Goal: Task Accomplishment & Management: Manage account settings

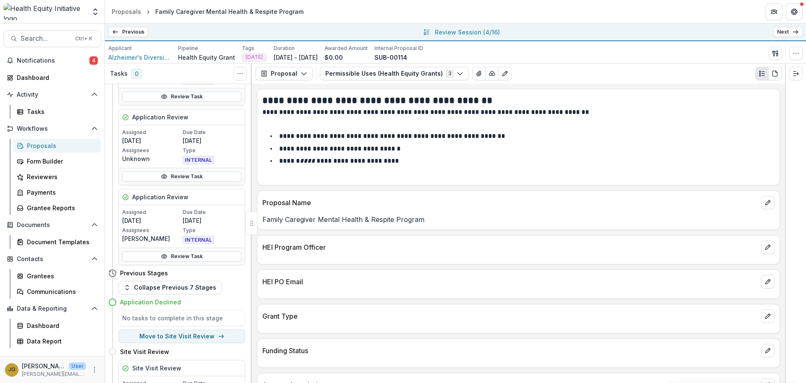
scroll to position [420, 0]
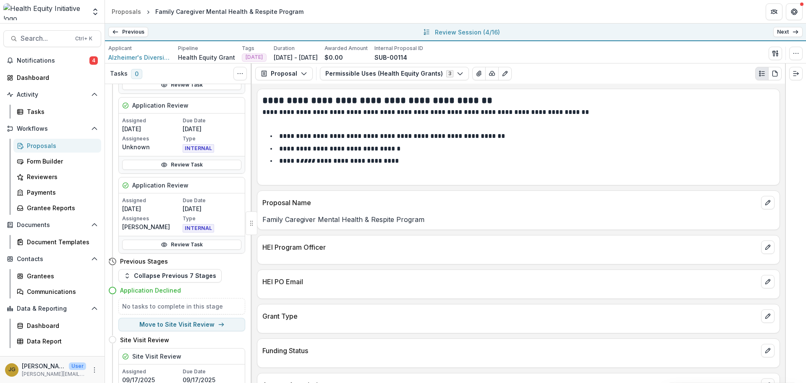
click at [781, 32] on link "Next" at bounding box center [787, 32] width 29 height 10
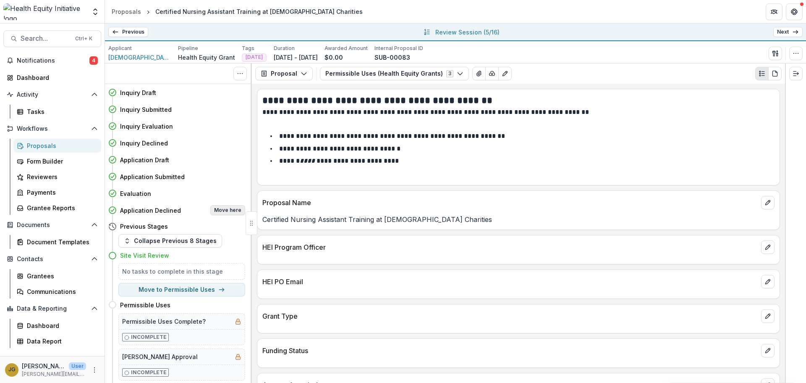
click at [216, 208] on button "Move here" at bounding box center [227, 210] width 35 height 10
select select "**********"
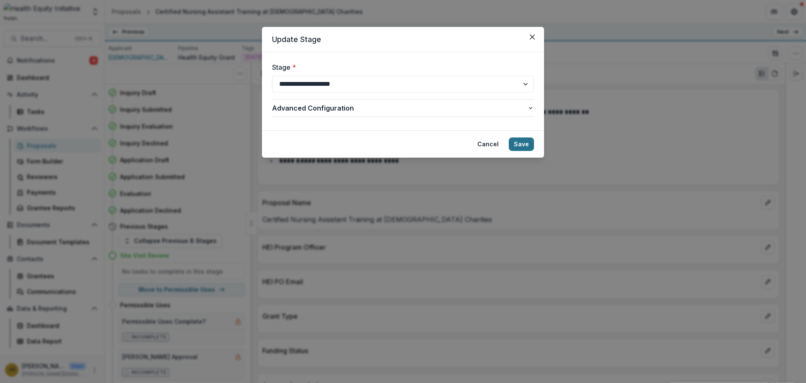
click at [522, 141] on button "Save" at bounding box center [521, 143] width 25 height 13
click at [528, 144] on button "Save" at bounding box center [521, 143] width 25 height 13
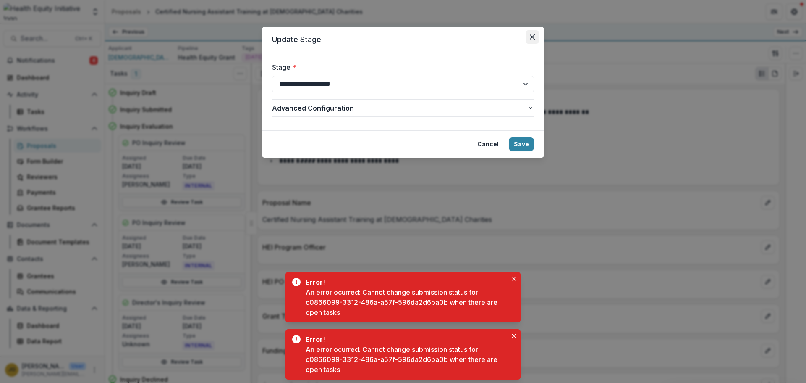
click at [532, 35] on icon "Close" at bounding box center [532, 36] width 5 height 5
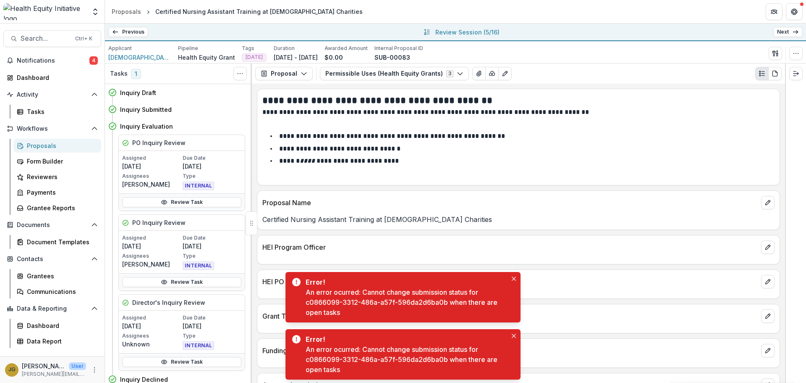
scroll to position [480, 0]
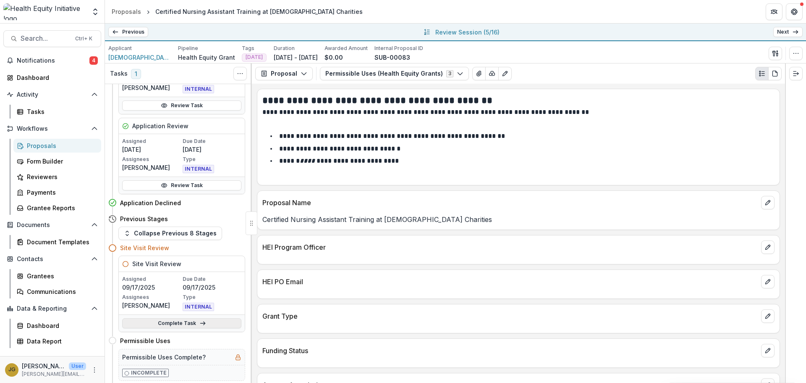
click at [187, 322] on link "Complete Task" at bounding box center [181, 323] width 119 height 10
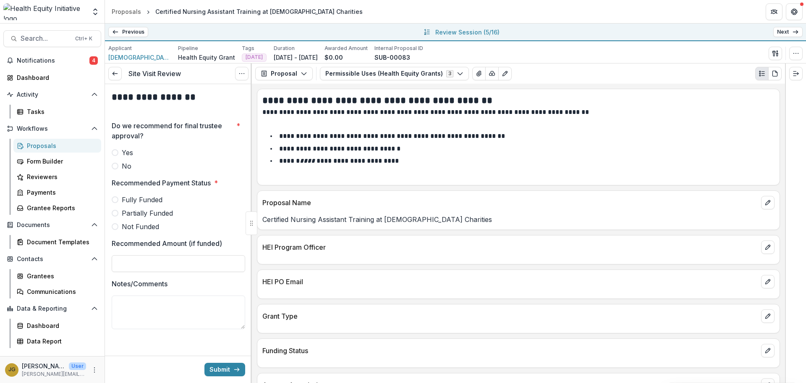
click at [116, 164] on span at bounding box center [115, 166] width 7 height 7
click at [117, 224] on span at bounding box center [115, 226] width 7 height 7
click at [226, 370] on button "Submit" at bounding box center [224, 368] width 41 height 13
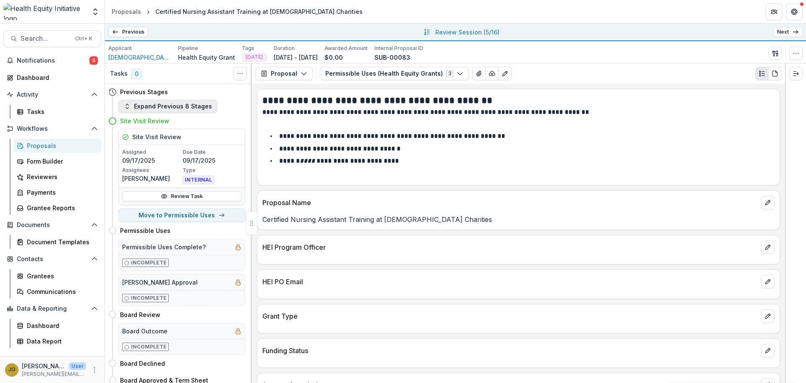
click at [160, 108] on button "Expand Previous 8 Stages" at bounding box center [167, 106] width 99 height 13
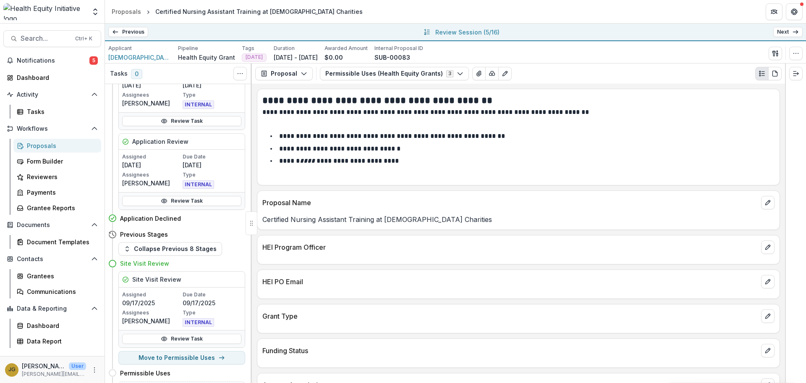
scroll to position [532, 0]
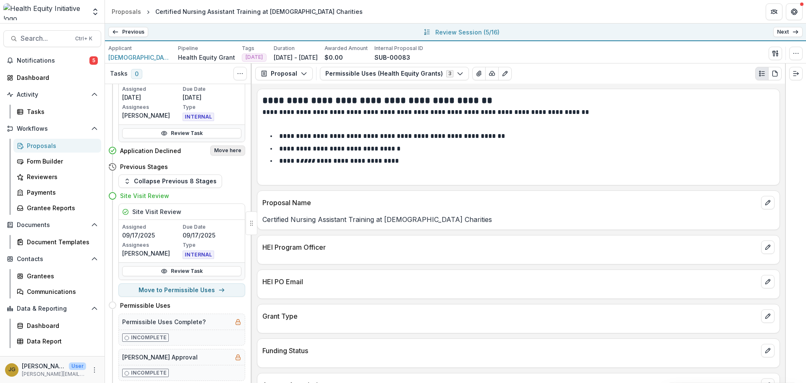
click at [220, 152] on button "Move here" at bounding box center [227, 150] width 35 height 10
select select "**********"
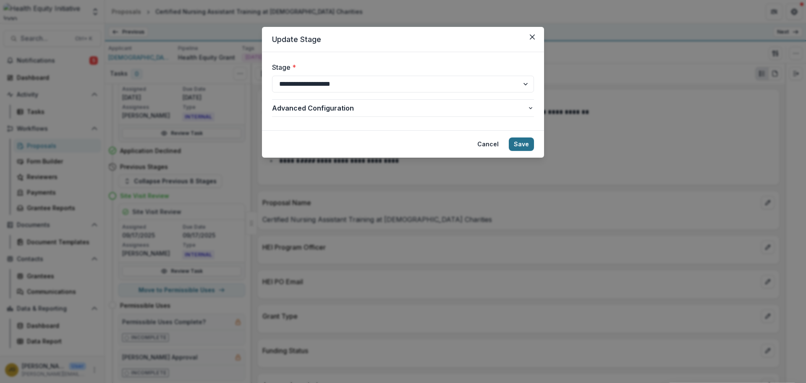
click at [517, 143] on button "Save" at bounding box center [521, 143] width 25 height 13
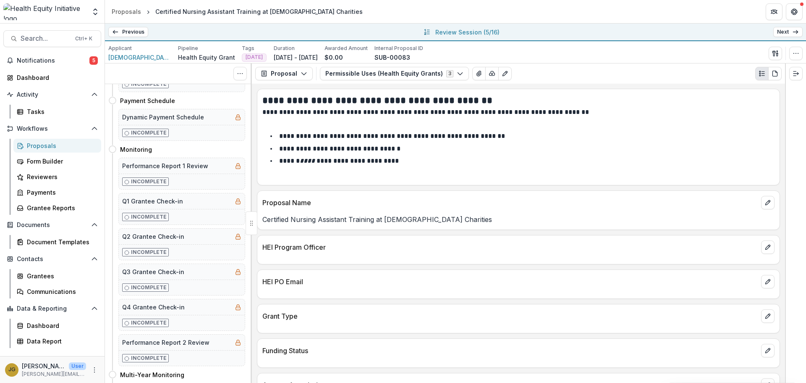
scroll to position [0, 0]
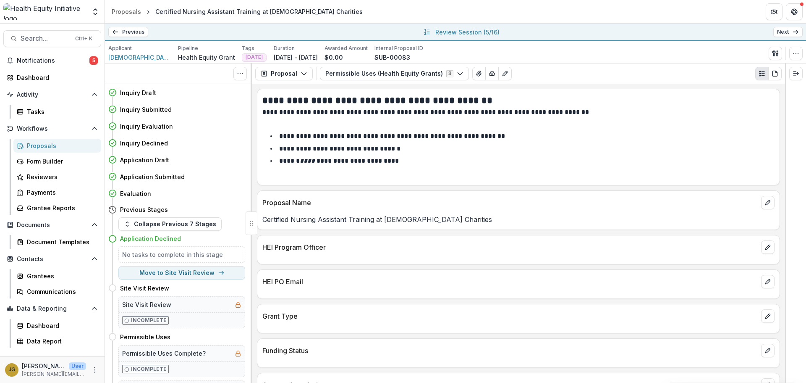
click at [784, 31] on link "Next" at bounding box center [787, 32] width 29 height 10
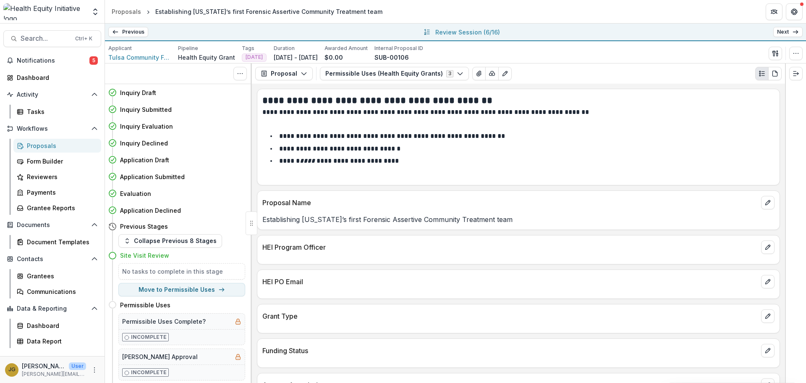
click at [148, 274] on h5 "No tasks to complete in this stage" at bounding box center [181, 271] width 119 height 9
click at [143, 255] on h4 "Site Visit Review" at bounding box center [144, 255] width 49 height 9
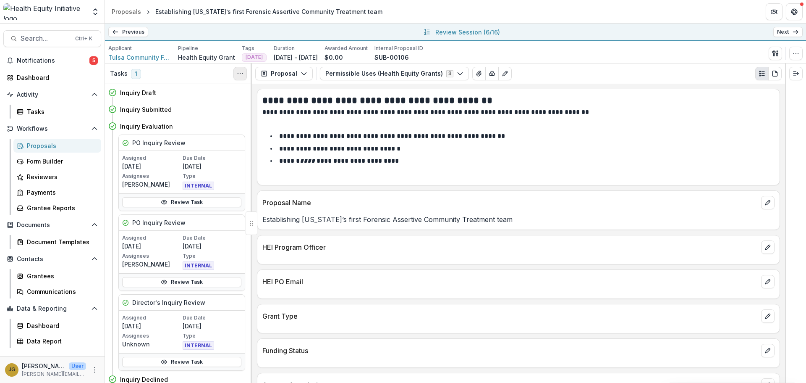
click at [240, 73] on icon "Toggle View Cancelled Tasks" at bounding box center [240, 73] width 7 height 7
click at [134, 73] on span "1" at bounding box center [136, 74] width 10 height 10
click at [118, 74] on h3 "Tasks" at bounding box center [119, 73] width 18 height 7
click at [128, 74] on div "Tasks 1" at bounding box center [125, 73] width 31 height 10
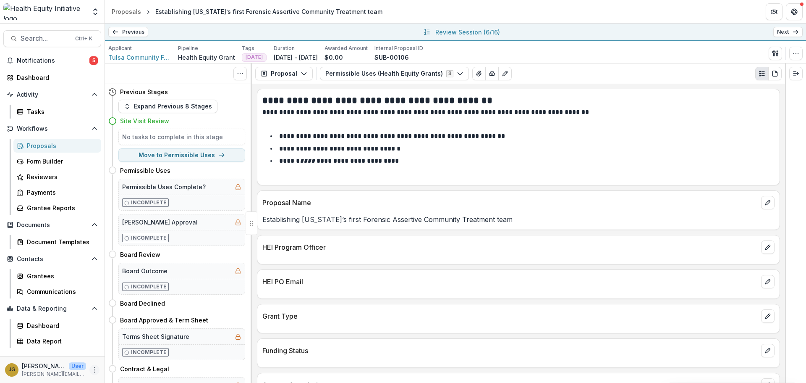
click at [93, 372] on icon "More" at bounding box center [94, 369] width 7 height 7
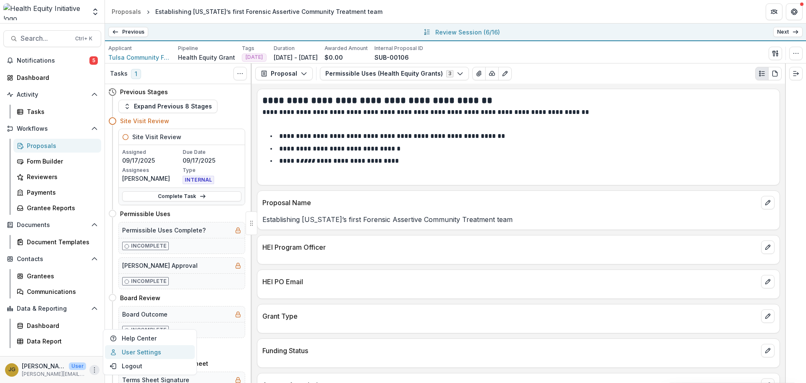
click at [137, 356] on link "User Settings" at bounding box center [150, 352] width 90 height 14
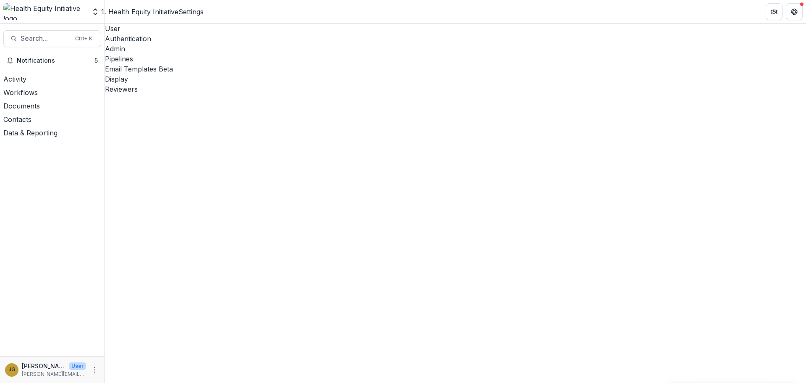
select select "****"
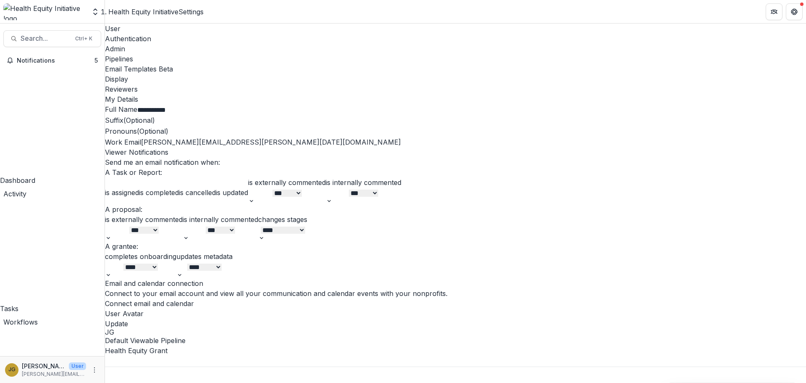
click at [234, 54] on div "Pipelines" at bounding box center [455, 59] width 701 height 10
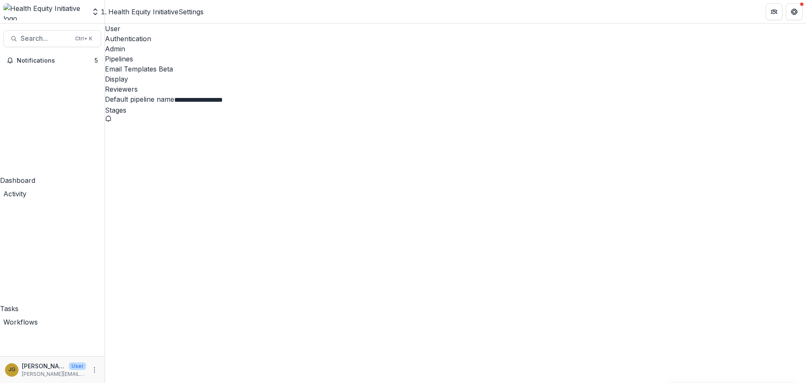
scroll to position [498, 0]
select select "******"
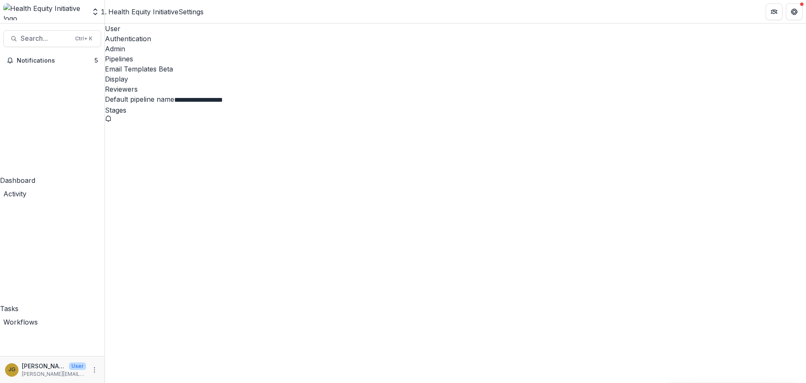
scroll to position [219, 0]
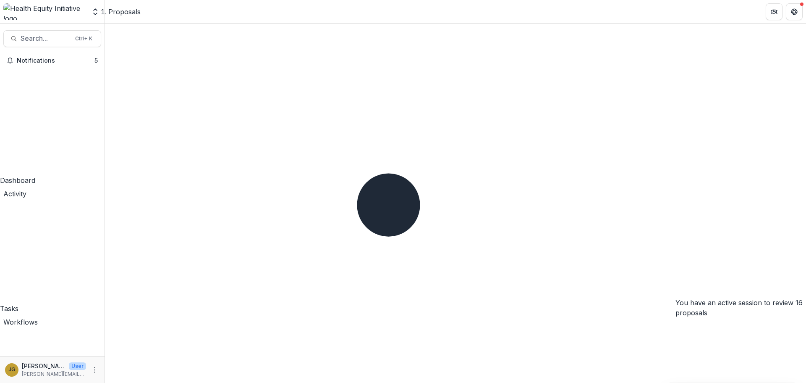
click at [60, 349] on button "Reset" at bounding box center [51, 354] width 18 height 10
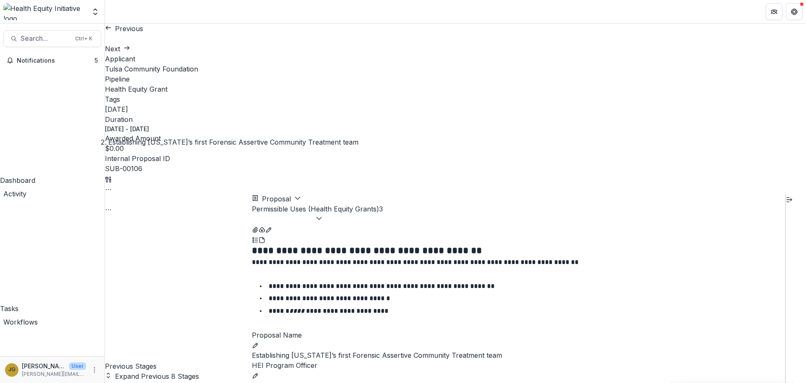
click at [156, 371] on button "Expand Previous 8 Stages" at bounding box center [152, 376] width 94 height 10
select select "**********"
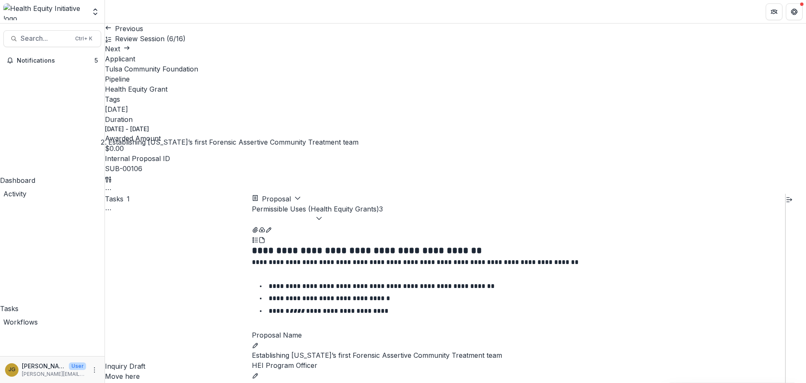
scroll to position [480, 0]
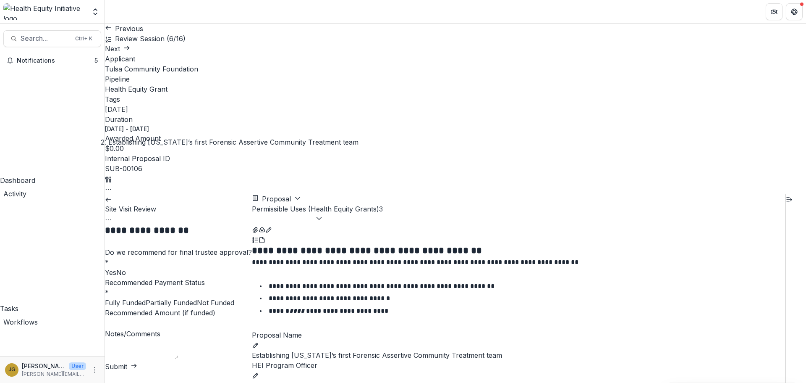
click at [116, 268] on span at bounding box center [116, 272] width 0 height 8
click at [197, 298] on span at bounding box center [197, 302] width 0 height 8
click at [137, 368] on button "Submit" at bounding box center [121, 366] width 32 height 10
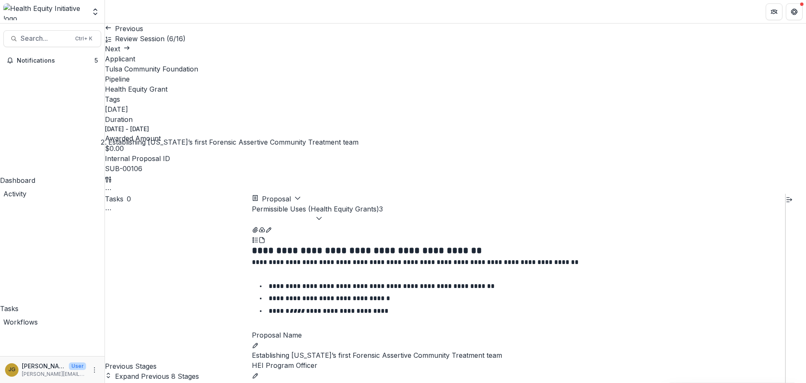
click at [175, 371] on button "Expand Previous 8 Stages" at bounding box center [152, 376] width 94 height 10
drag, startPoint x: 249, startPoint y: 117, endPoint x: 246, endPoint y: 110, distance: 7.5
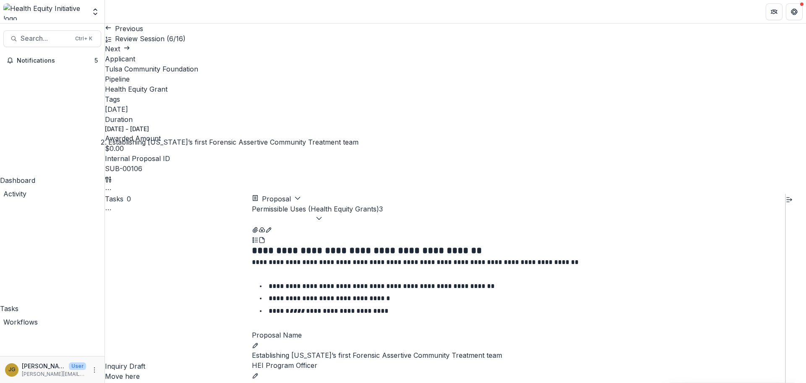
select select "**********"
click at [130, 45] on link "Next" at bounding box center [117, 49] width 25 height 8
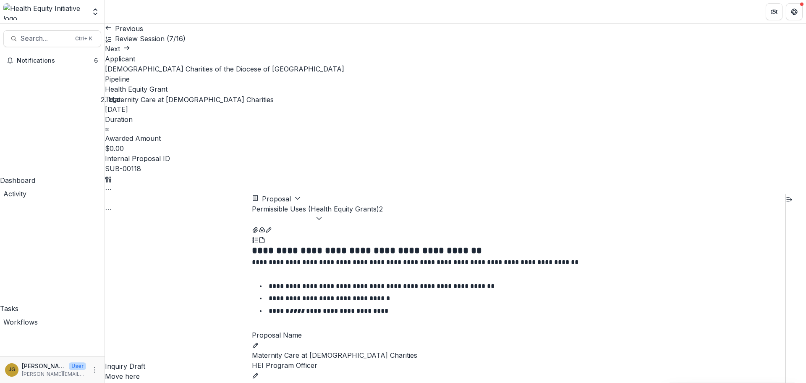
select select "**********"
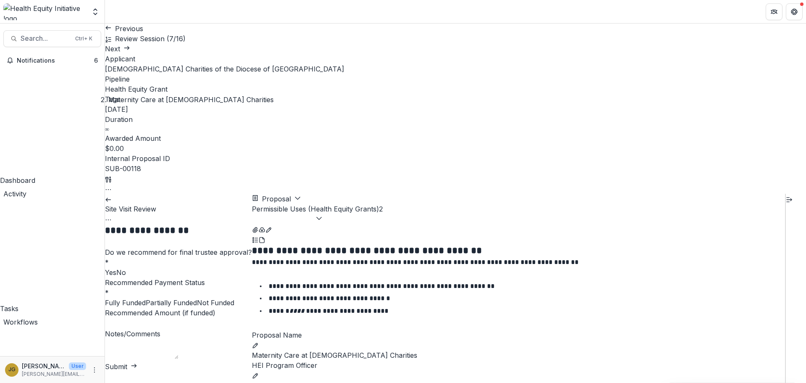
click at [116, 268] on span at bounding box center [116, 272] width 0 height 8
click at [197, 298] on span at bounding box center [197, 302] width 0 height 8
click at [137, 365] on button "Submit" at bounding box center [121, 366] width 32 height 10
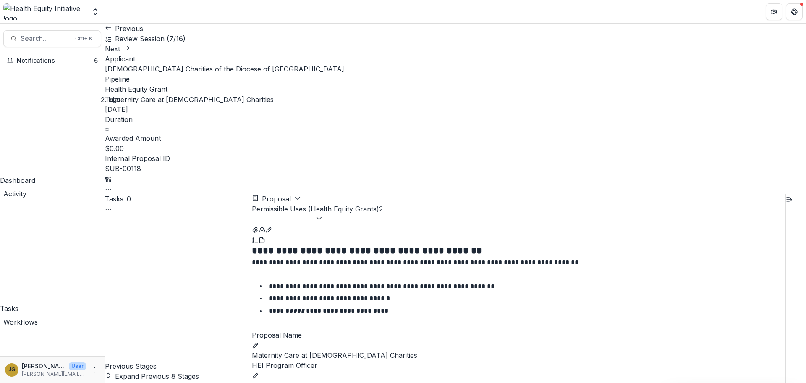
click at [141, 371] on button "Expand Previous 8 Stages" at bounding box center [152, 376] width 94 height 10
drag, startPoint x: 249, startPoint y: 128, endPoint x: 251, endPoint y: 132, distance: 4.3
drag, startPoint x: 249, startPoint y: 113, endPoint x: 249, endPoint y: 123, distance: 10.5
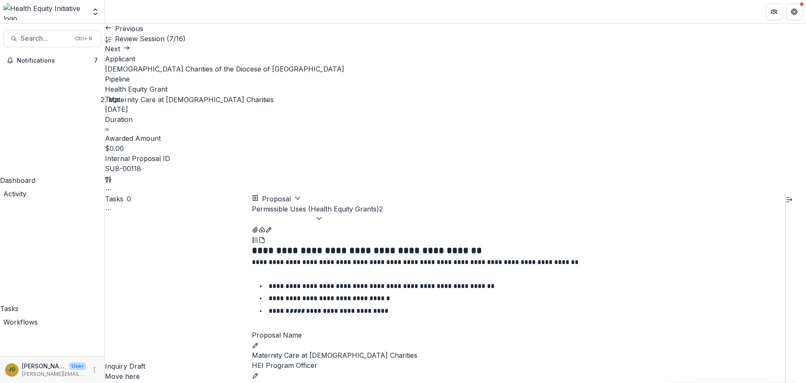
scroll to position [261, 0]
select select "**********"
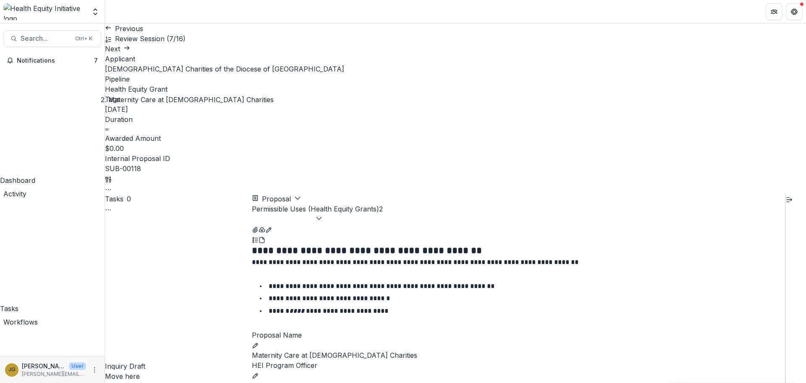
click at [130, 45] on link "Next" at bounding box center [117, 49] width 25 height 8
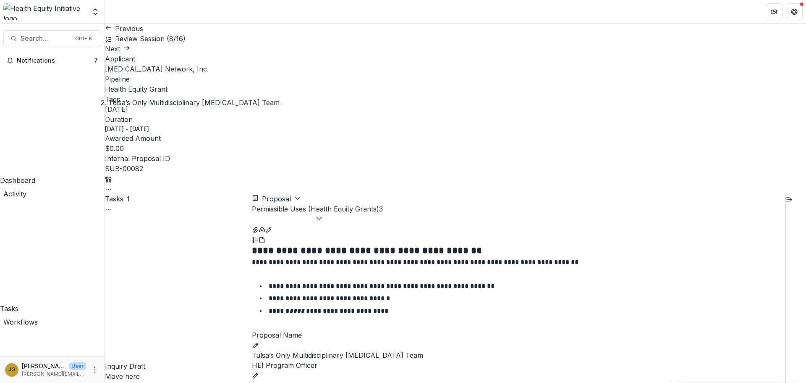
scroll to position [431, 0]
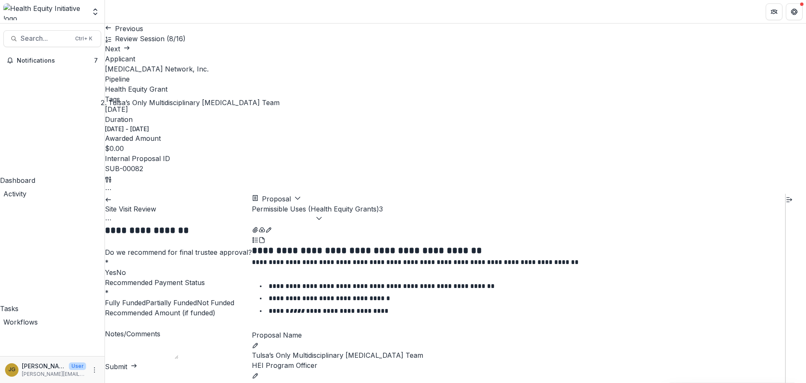
click at [116, 268] on span at bounding box center [116, 272] width 0 height 8
click at [197, 298] on span at bounding box center [197, 302] width 0 height 8
click at [137, 367] on button "Submit" at bounding box center [121, 366] width 32 height 10
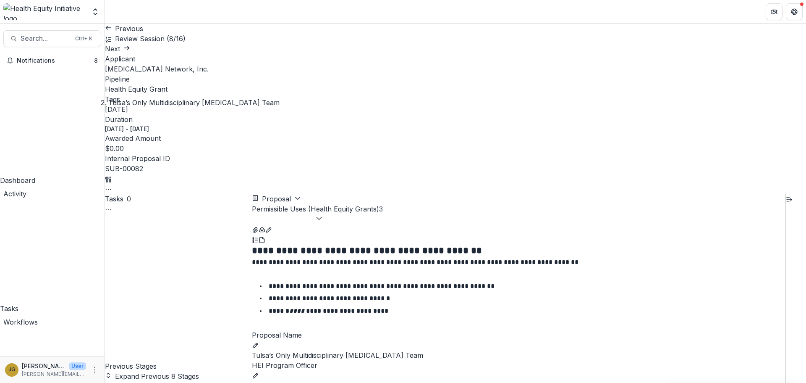
drag, startPoint x: 146, startPoint y: 121, endPoint x: 185, endPoint y: 118, distance: 39.2
click at [189, 371] on button "Expand Previous 8 Stages" at bounding box center [152, 376] width 94 height 10
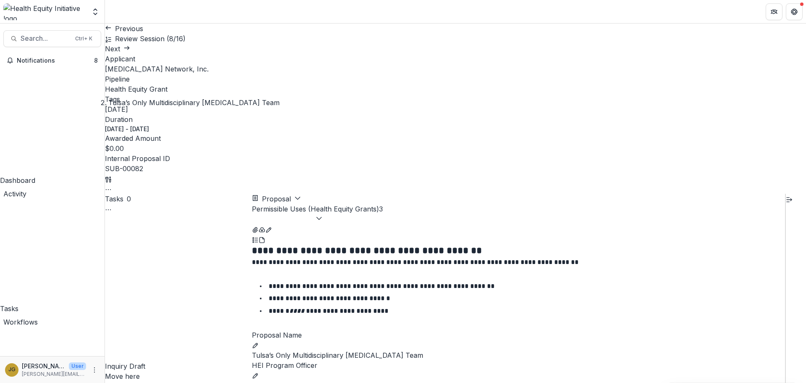
select select "**********"
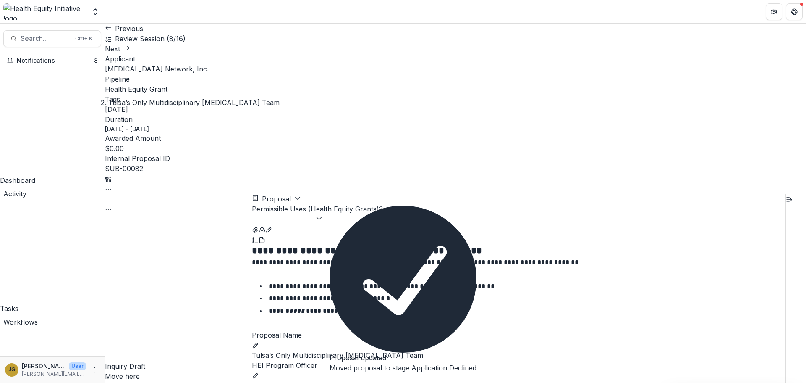
click at [130, 45] on link "Next" at bounding box center [117, 49] width 25 height 8
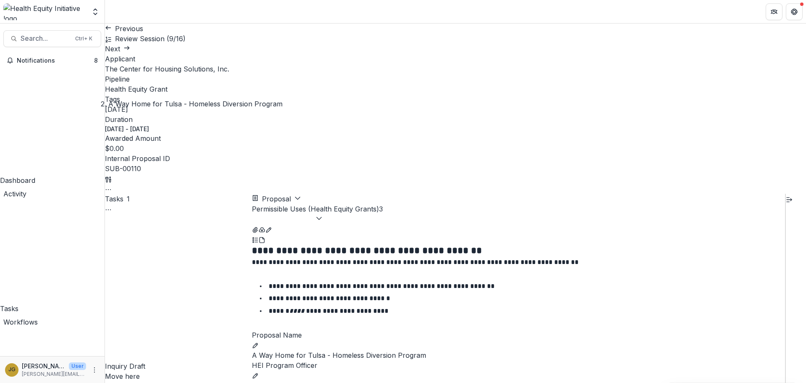
scroll to position [554, 0]
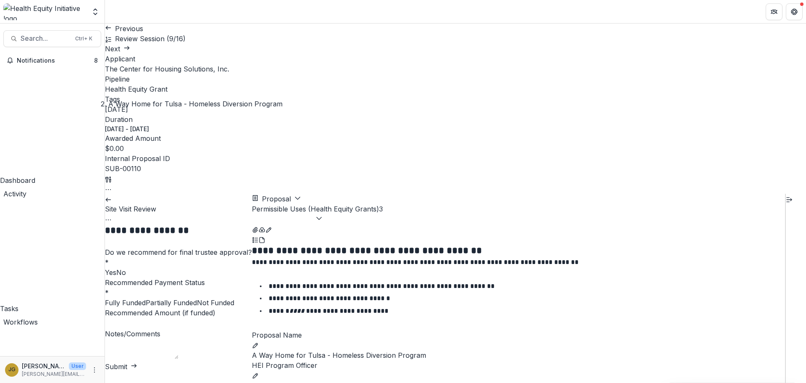
click at [116, 268] on span at bounding box center [116, 272] width 0 height 8
click at [197, 298] on span at bounding box center [197, 302] width 0 height 8
click at [137, 368] on button "Submit" at bounding box center [121, 366] width 32 height 10
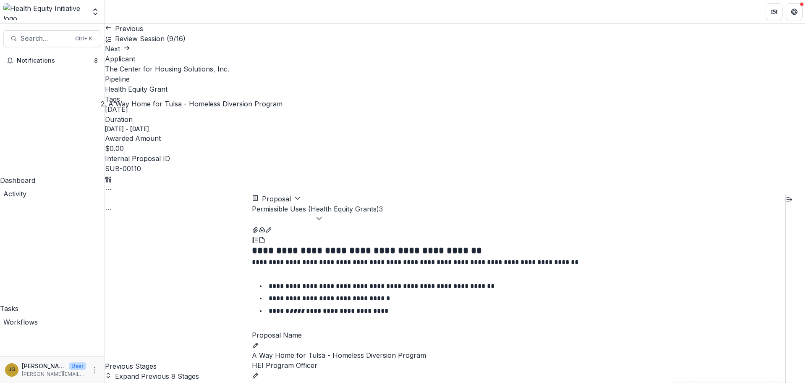
click at [159, 371] on button "Expand Previous 8 Stages" at bounding box center [152, 376] width 94 height 10
select select "**********"
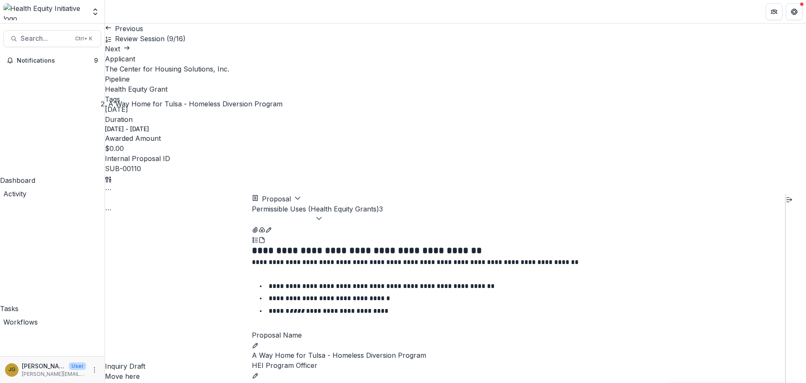
scroll to position [0, 0]
click at [130, 45] on link "Next" at bounding box center [117, 49] width 25 height 8
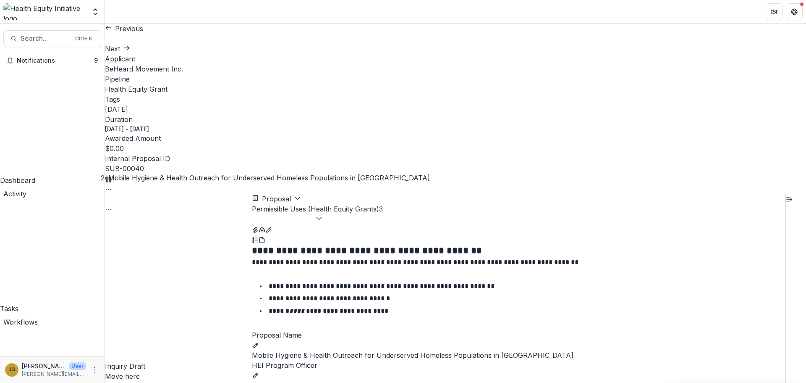
select select "**********"
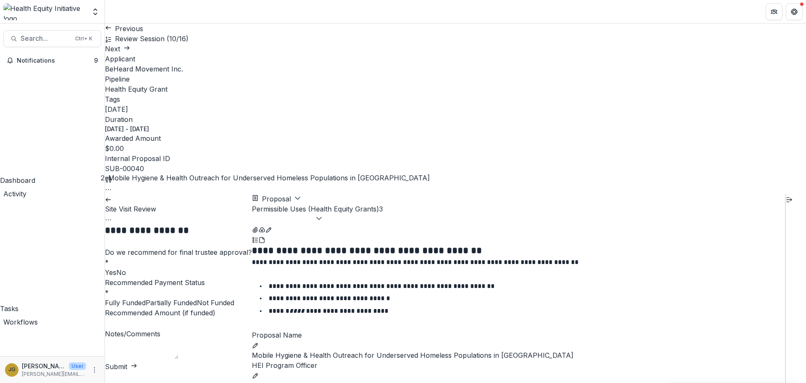
click at [120, 268] on label "No" at bounding box center [121, 272] width 10 height 8
click at [197, 298] on span at bounding box center [197, 302] width 0 height 8
click at [137, 371] on button "Submit" at bounding box center [121, 366] width 32 height 10
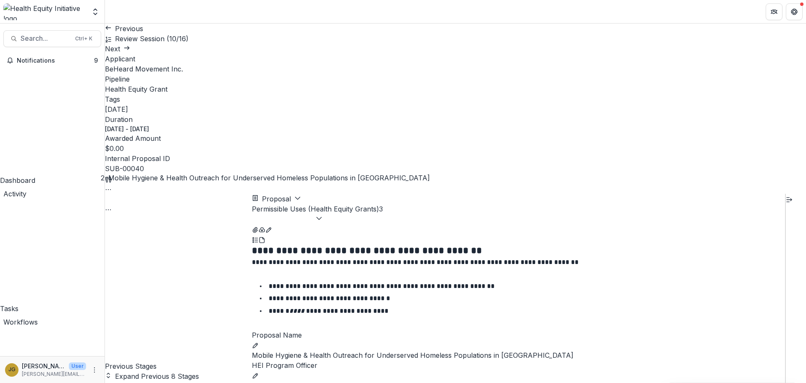
click at [157, 371] on button "Expand Previous 8 Stages" at bounding box center [152, 376] width 94 height 10
select select "**********"
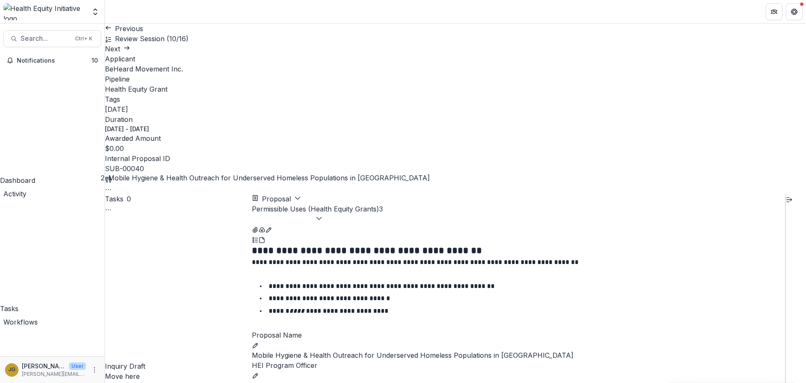
scroll to position [397, 0]
click at [130, 45] on link "Next" at bounding box center [117, 49] width 25 height 8
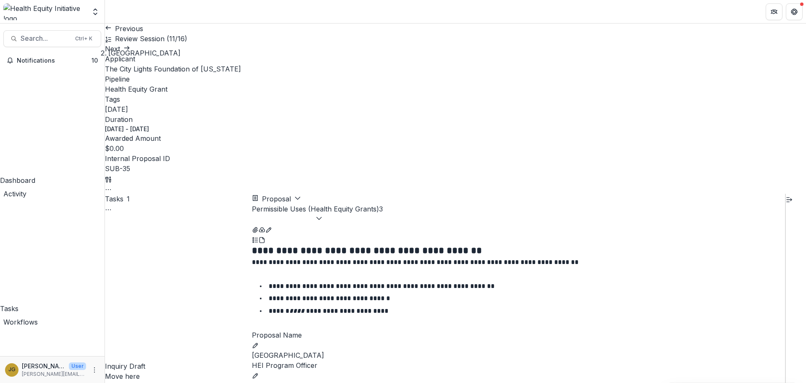
scroll to position [565, 0]
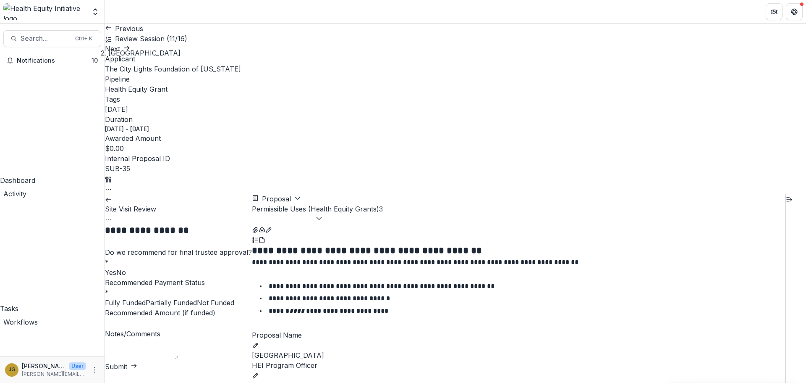
click at [116, 268] on span at bounding box center [116, 272] width 0 height 8
click at [197, 298] on span at bounding box center [197, 302] width 0 height 8
click at [137, 370] on button "Submit" at bounding box center [121, 366] width 32 height 10
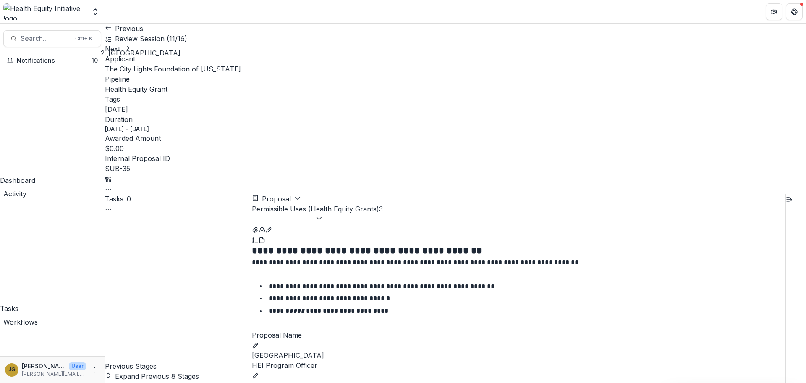
click at [160, 371] on button "Expand Previous 8 Stages" at bounding box center [152, 376] width 94 height 10
select select "**********"
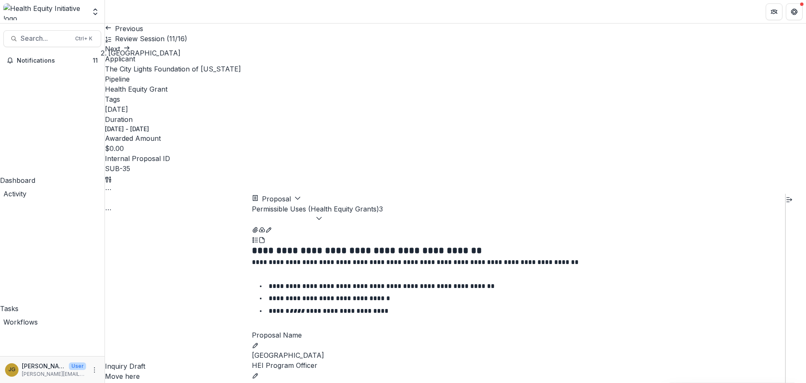
scroll to position [0, 0]
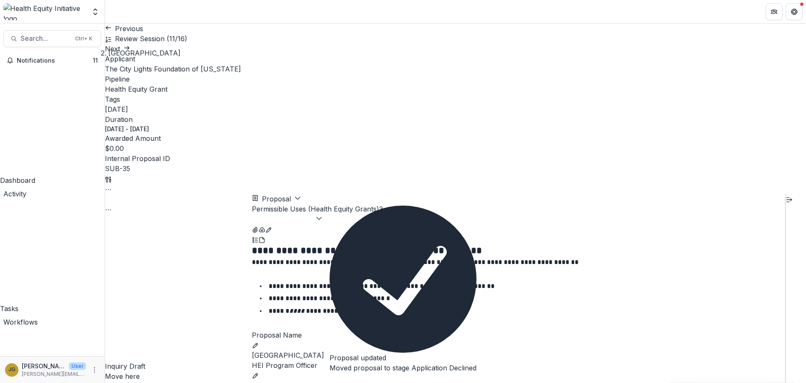
click at [130, 45] on link "Next" at bounding box center [117, 49] width 25 height 8
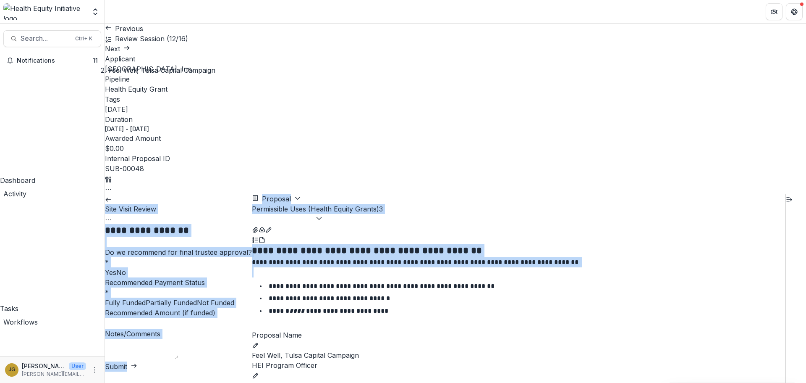
click at [118, 268] on label "No" at bounding box center [121, 272] width 10 height 8
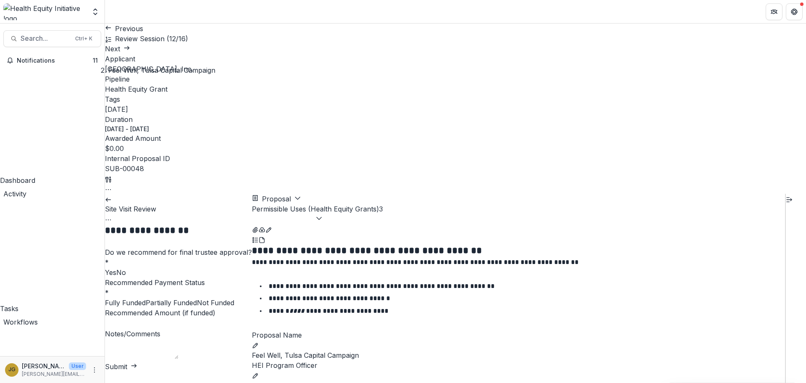
click at [197, 298] on span at bounding box center [197, 302] width 0 height 8
click at [137, 368] on button "Submit" at bounding box center [121, 366] width 32 height 10
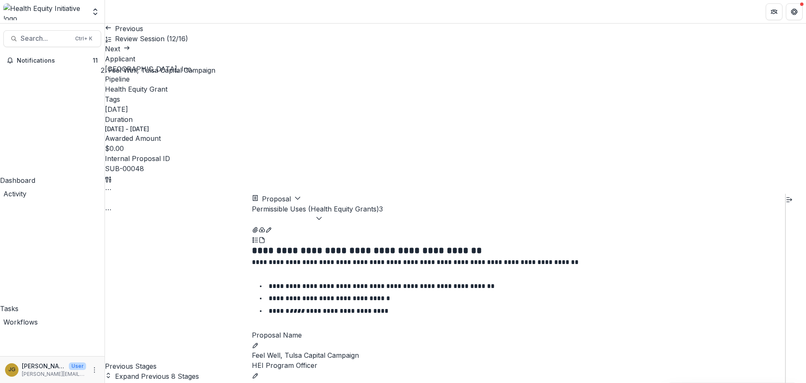
click at [168, 371] on button "Expand Previous 8 Stages" at bounding box center [152, 376] width 94 height 10
select select "**********"
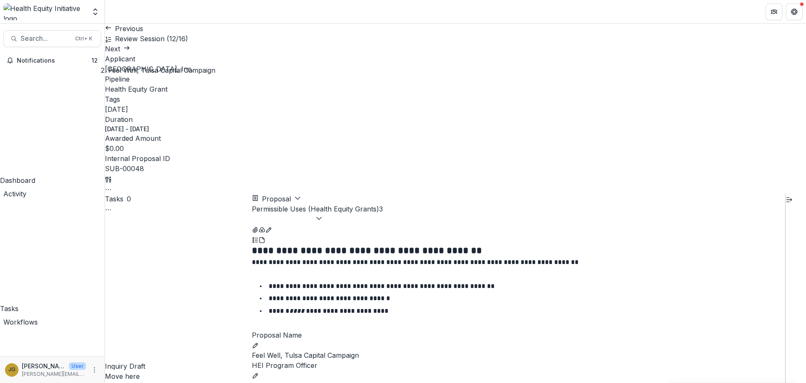
scroll to position [465, 0]
click at [130, 45] on link "Next" at bounding box center [117, 49] width 25 height 8
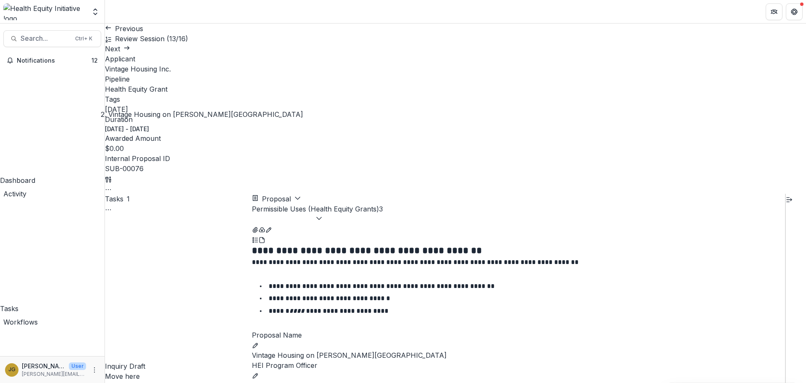
scroll to position [509, 0]
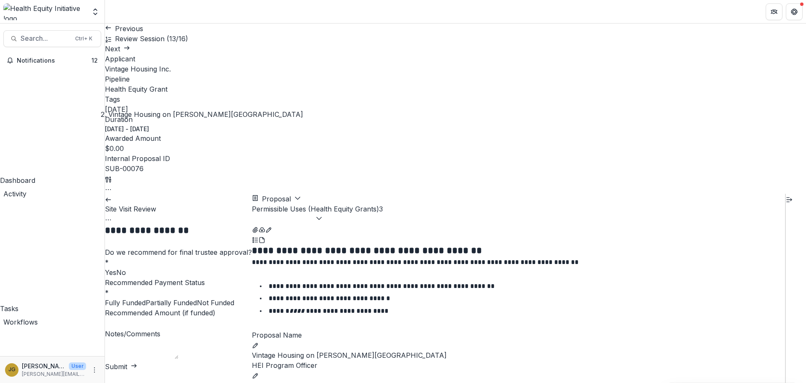
click at [118, 268] on label "No" at bounding box center [121, 272] width 10 height 8
click at [197, 298] on span at bounding box center [197, 302] width 0 height 8
click at [137, 368] on button "Submit" at bounding box center [121, 366] width 32 height 10
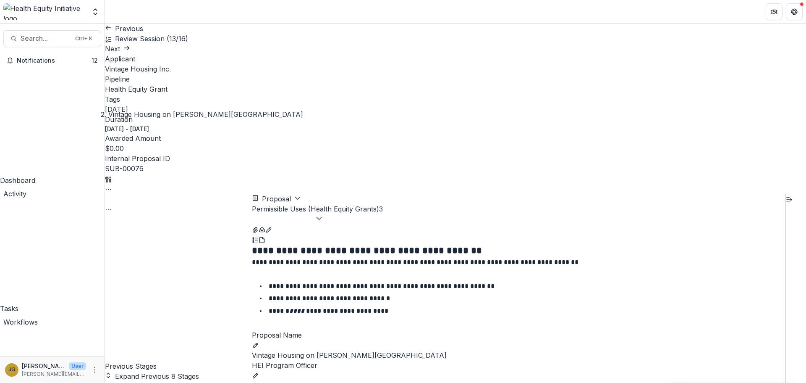
click at [155, 371] on button "Expand Previous 8 Stages" at bounding box center [152, 376] width 94 height 10
select select "**********"
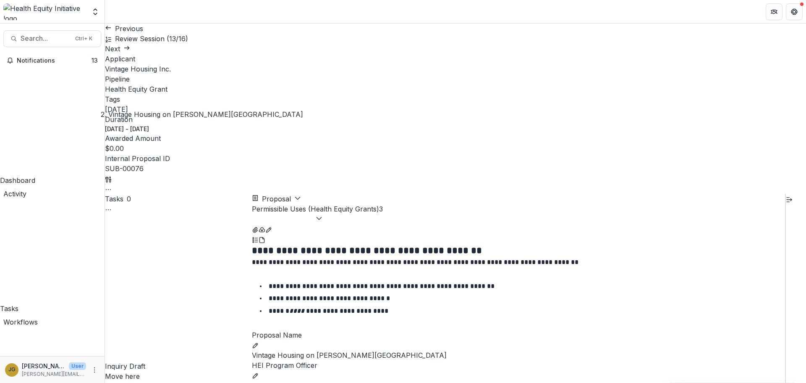
scroll to position [545, 0]
click at [130, 45] on link "Next" at bounding box center [117, 49] width 25 height 8
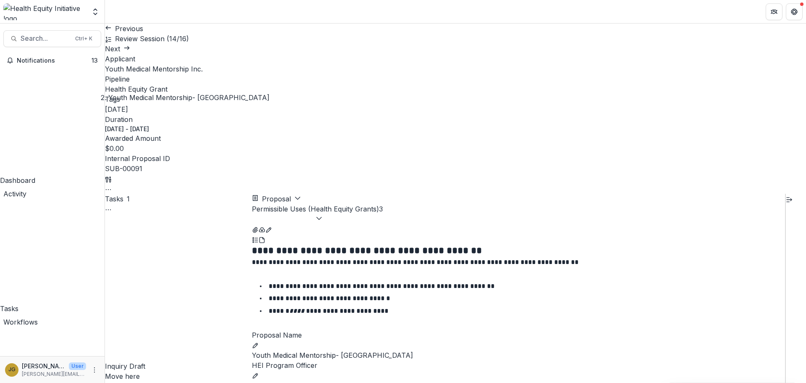
scroll to position [599, 0]
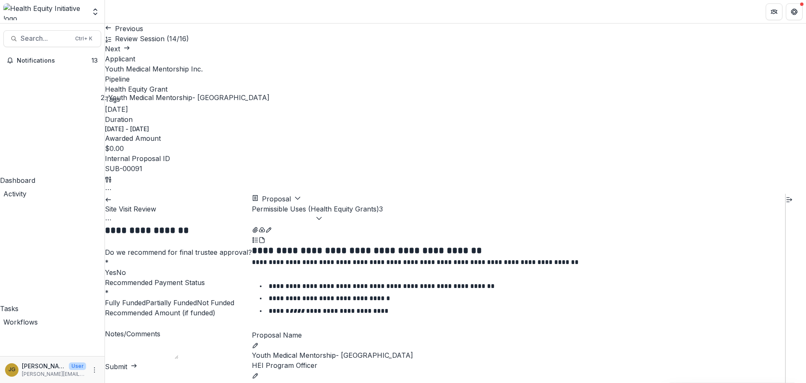
click at [116, 268] on span at bounding box center [116, 272] width 0 height 8
click at [197, 298] on span at bounding box center [197, 302] width 0 height 8
click at [137, 367] on button "Submit" at bounding box center [121, 366] width 32 height 10
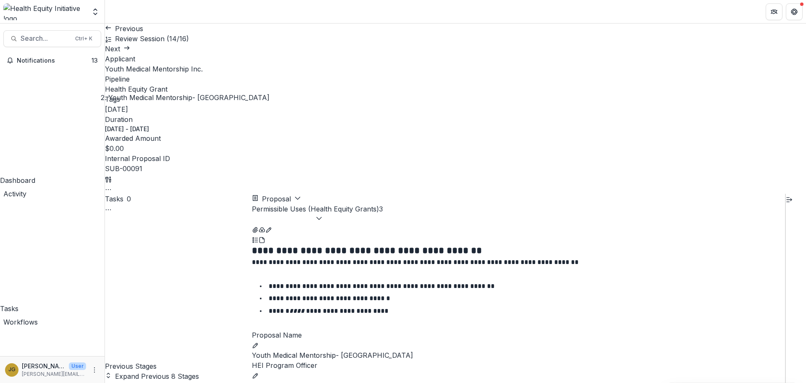
click at [157, 371] on button "Expand Previous 8 Stages" at bounding box center [152, 376] width 94 height 10
select select "**********"
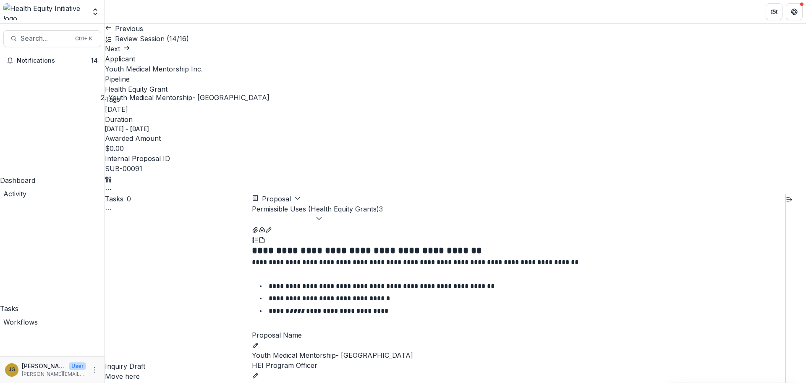
scroll to position [553, 0]
click at [130, 45] on link "Next" at bounding box center [117, 49] width 25 height 8
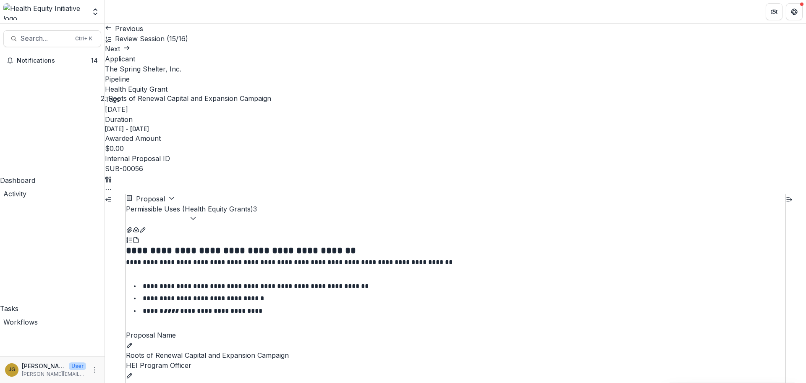
click at [112, 194] on button "Expand left" at bounding box center [108, 199] width 7 height 10
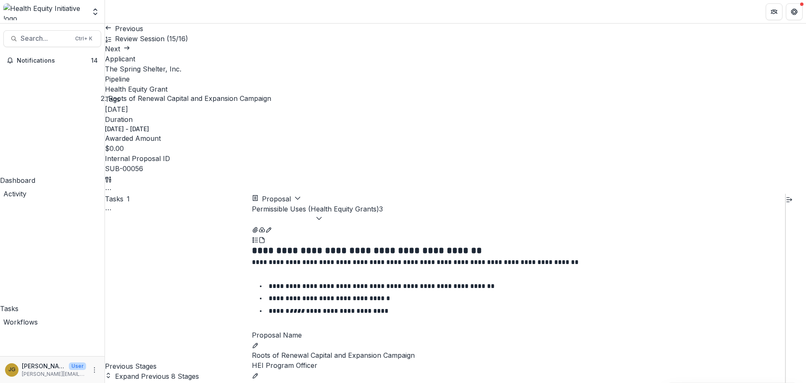
scroll to position [31, 0]
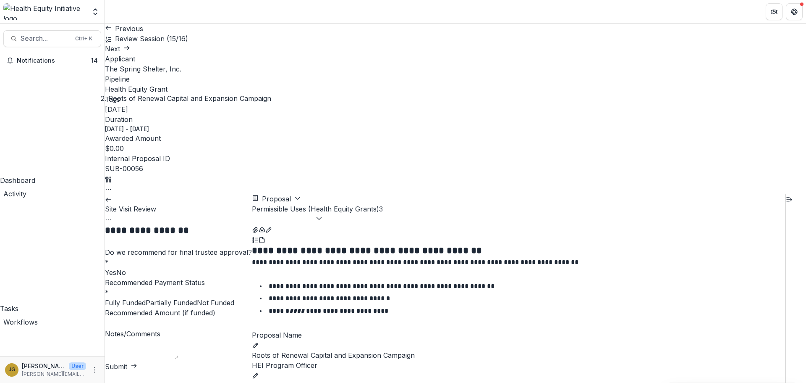
click at [119, 268] on label "No" at bounding box center [121, 272] width 10 height 8
click at [197, 298] on span at bounding box center [197, 302] width 0 height 8
click at [137, 366] on button "Submit" at bounding box center [121, 366] width 32 height 10
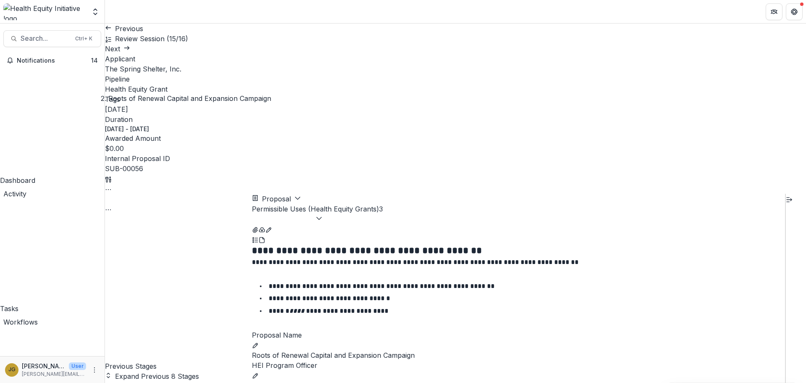
click at [152, 371] on button "Expand Previous 8 Stages" at bounding box center [152, 376] width 94 height 10
select select "**********"
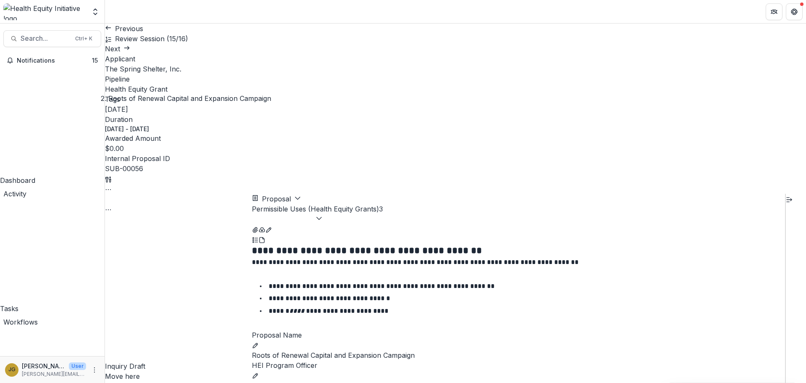
scroll to position [0, 0]
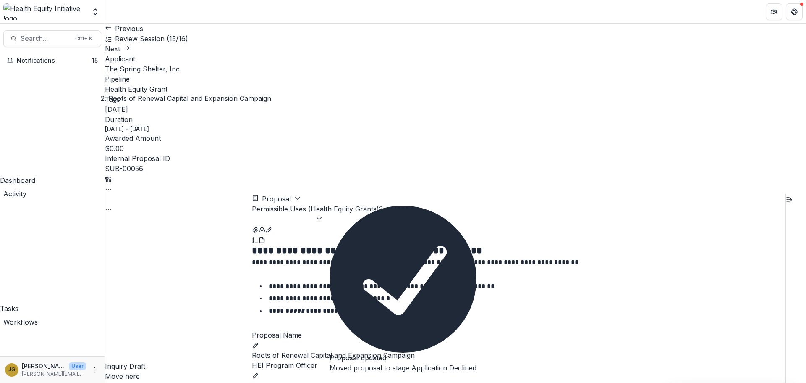
click at [130, 45] on link "Next" at bounding box center [117, 49] width 25 height 8
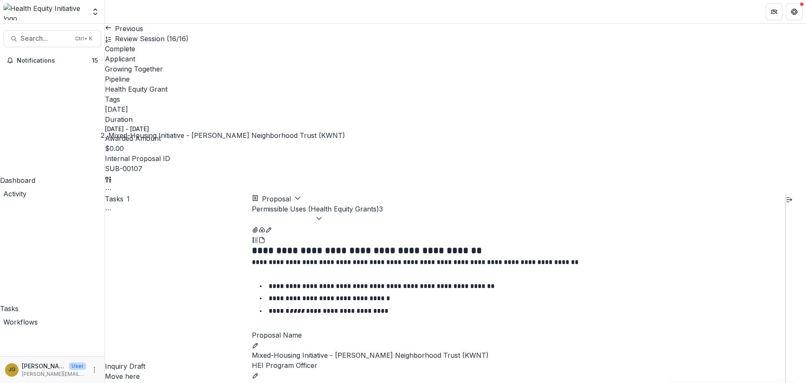
scroll to position [576, 0]
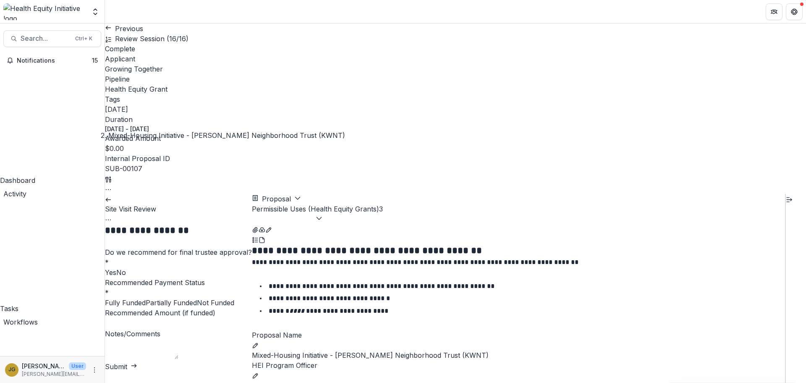
drag, startPoint x: 118, startPoint y: 168, endPoint x: 119, endPoint y: 176, distance: 8.0
click at [119, 268] on label "No" at bounding box center [121, 272] width 10 height 8
click at [197, 298] on span at bounding box center [197, 302] width 0 height 8
drag, startPoint x: 215, startPoint y: 367, endPoint x: 211, endPoint y: 325, distance: 42.2
click at [137, 367] on button "Submit" at bounding box center [121, 366] width 32 height 10
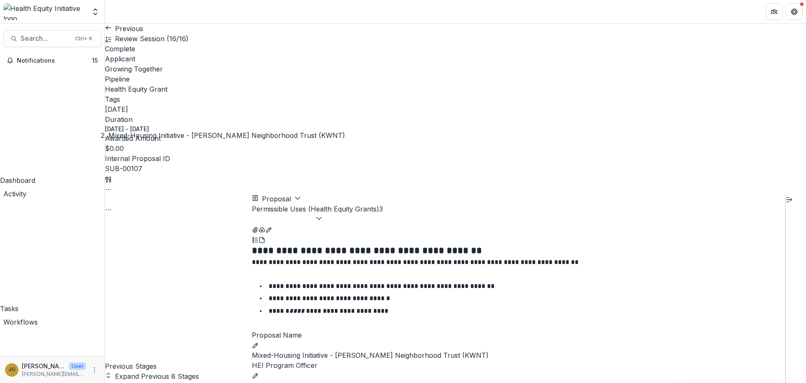
click at [169, 371] on button "Expand Previous 8 Stages" at bounding box center [152, 376] width 94 height 10
select select "**********"
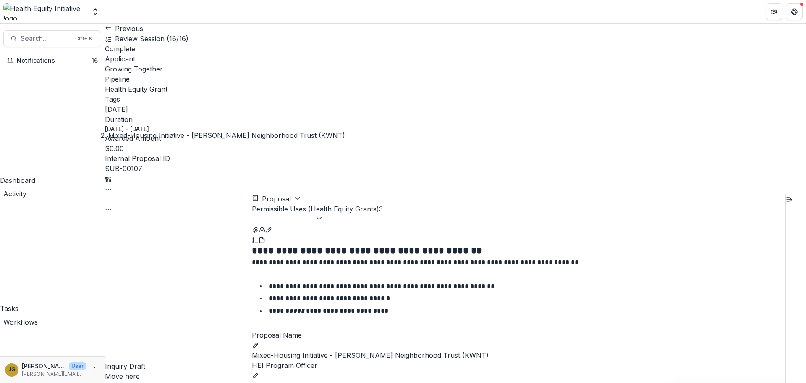
scroll to position [0, 0]
click at [135, 44] on button "Complete" at bounding box center [120, 49] width 30 height 10
click at [697, 81] on button "Confirm" at bounding box center [685, 76] width 26 height 10
